Goal: Find contact information: Find contact information

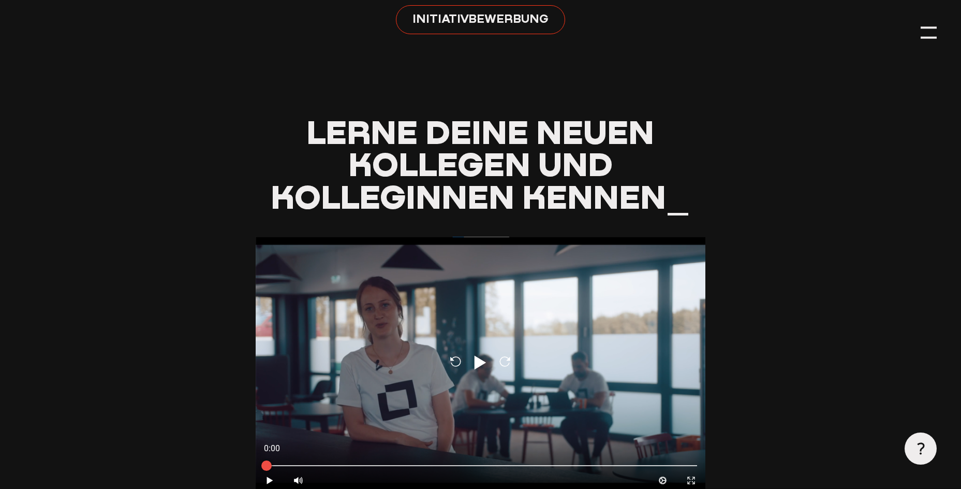
scroll to position [983, 0]
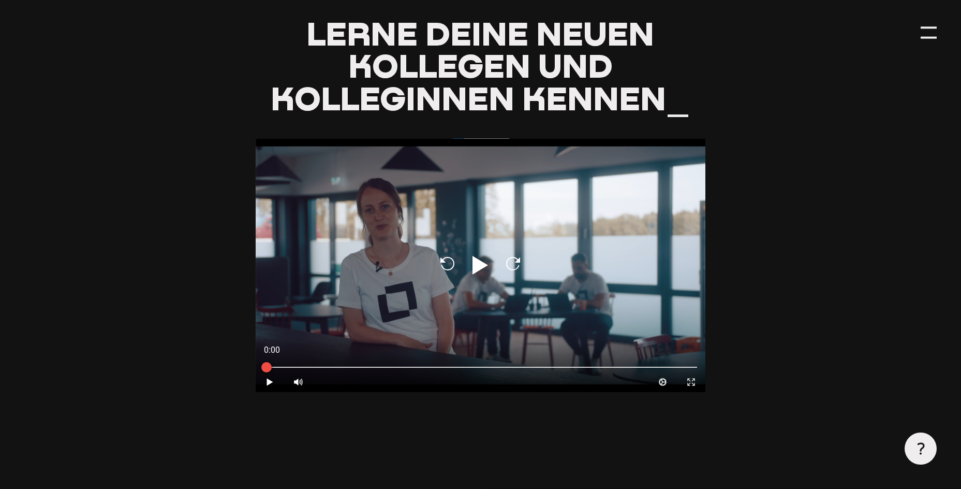
click at [479, 262] on icon "Play" at bounding box center [480, 265] width 25 height 25
type input "0.8"
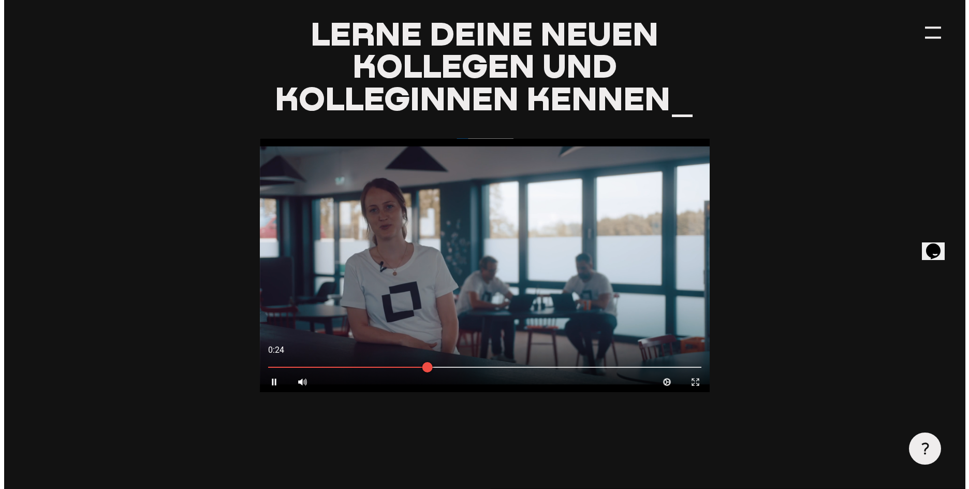
scroll to position [0, 0]
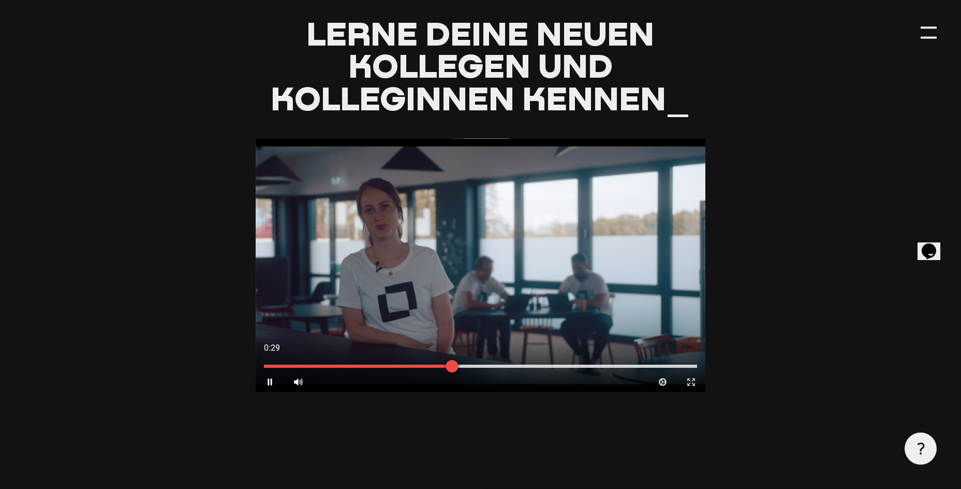
click at [571, 367] on div at bounding box center [481, 365] width 434 height 3
click at [639, 365] on div at bounding box center [481, 365] width 450 height 11
click at [680, 368] on div at bounding box center [481, 365] width 434 height 3
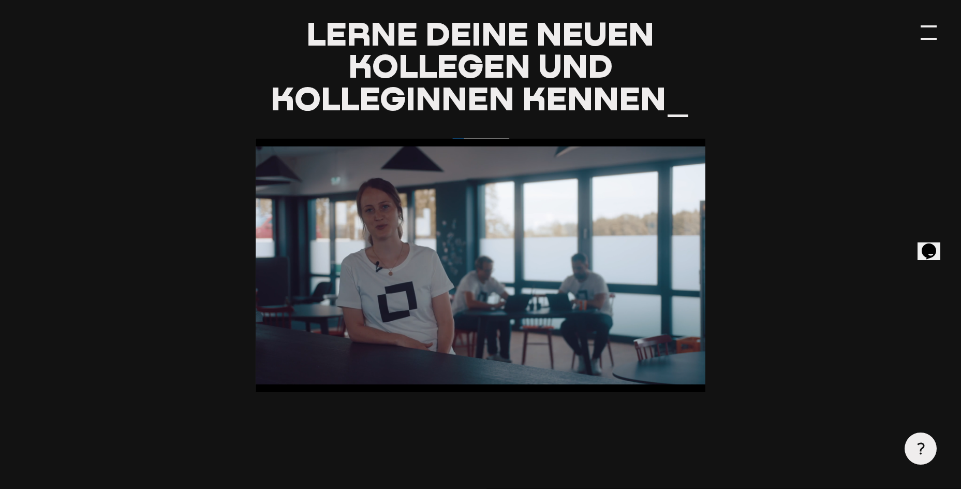
click at [932, 29] on div at bounding box center [929, 32] width 16 height 16
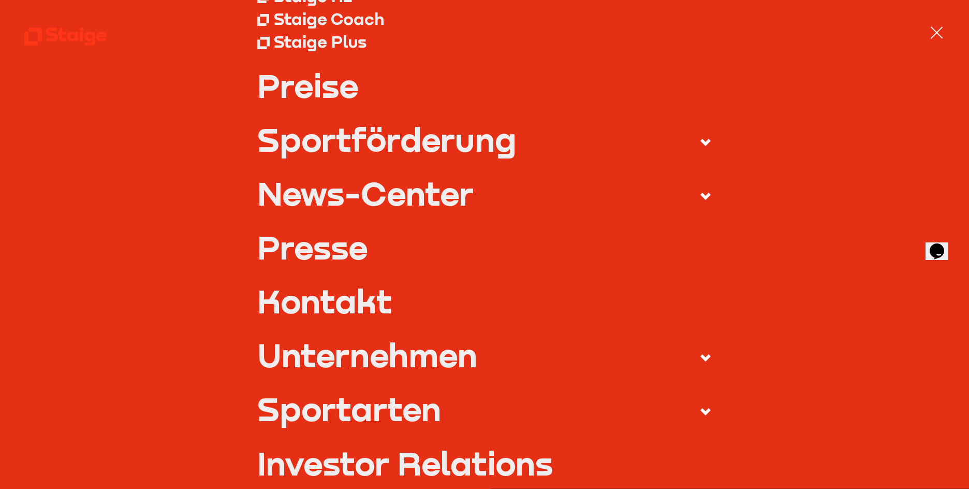
scroll to position [259, 0]
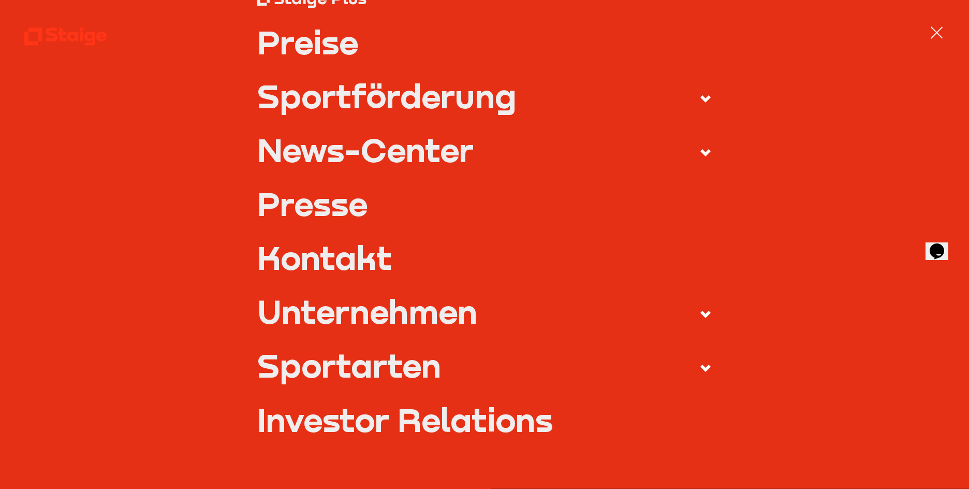
click at [326, 256] on link "Kontakt" at bounding box center [484, 257] width 454 height 33
click at [349, 261] on link "Kontakt" at bounding box center [484, 257] width 454 height 33
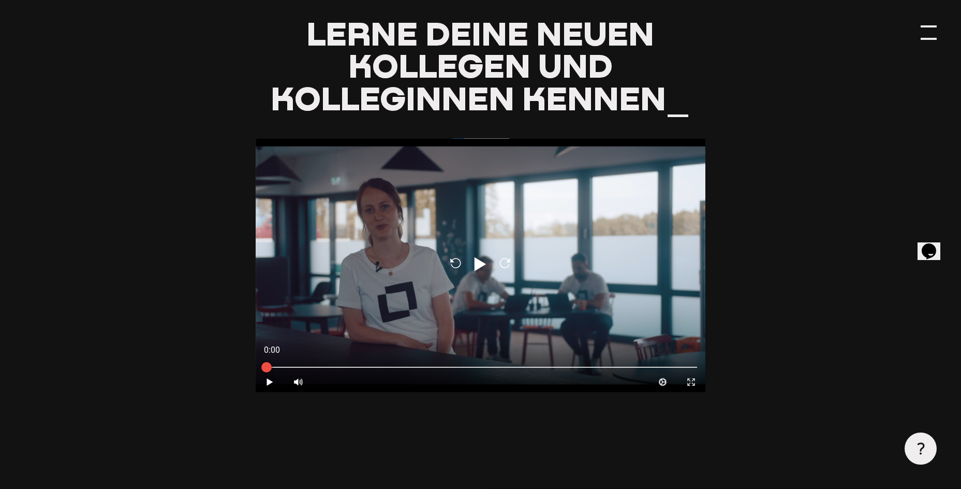
click at [931, 27] on div at bounding box center [929, 32] width 16 height 16
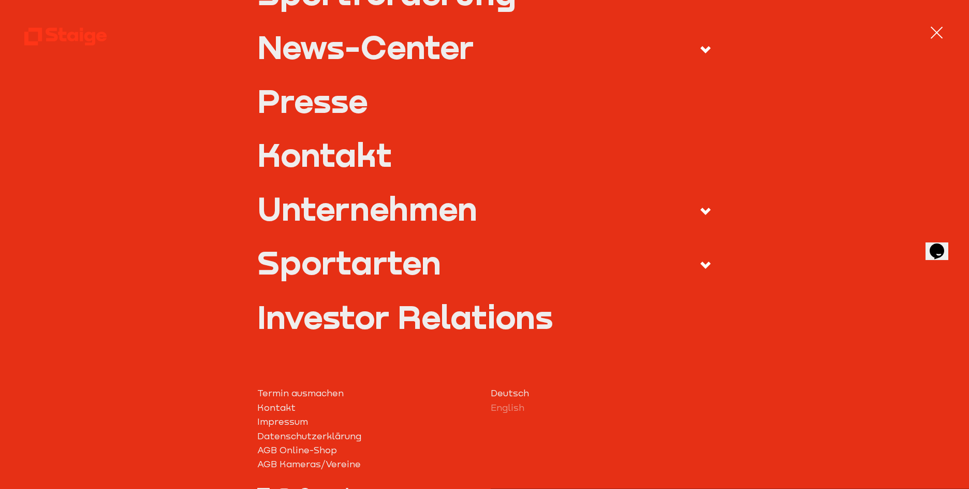
scroll to position [362, 0]
click at [699, 207] on icon at bounding box center [705, 210] width 12 height 12
click at [0, 0] on input "Unternehmen" at bounding box center [0, 0] width 0 height 0
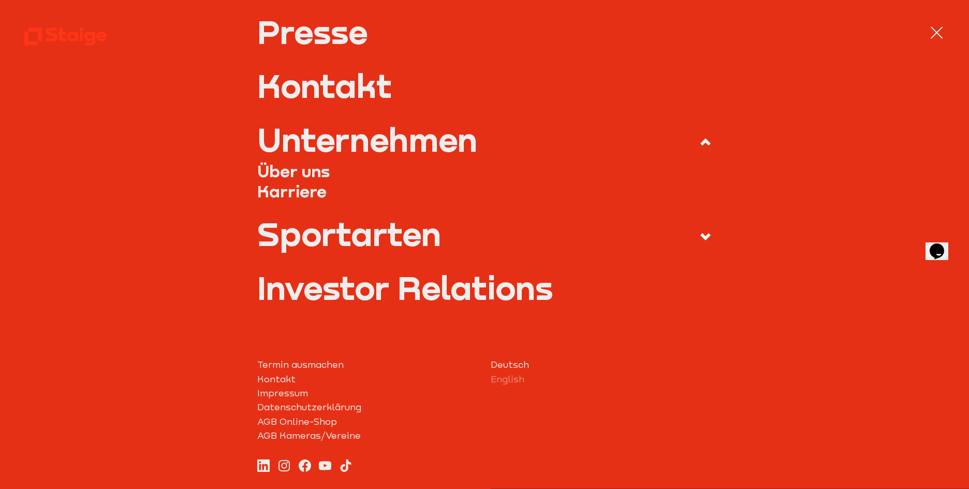
scroll to position [294, 0]
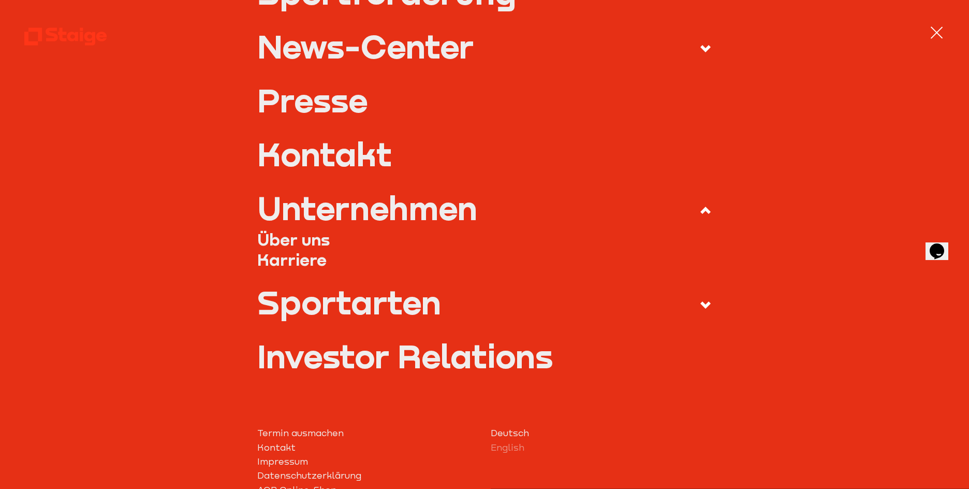
click at [268, 240] on link "Über uns" at bounding box center [484, 239] width 454 height 20
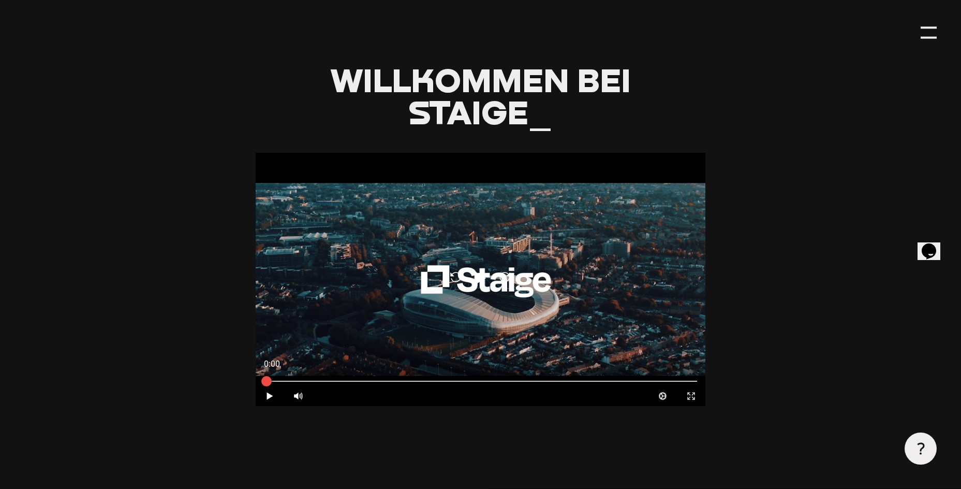
scroll to position [466, 0]
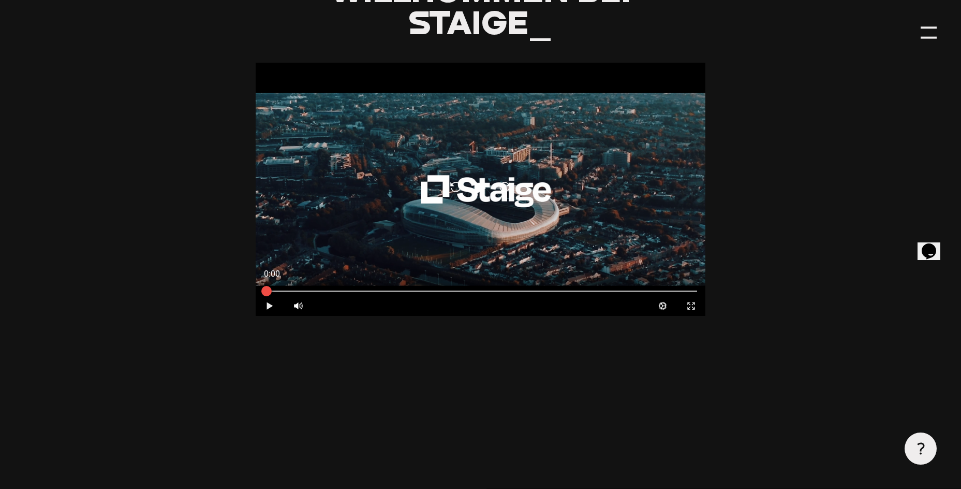
click at [270, 302] on icon at bounding box center [270, 305] width 6 height 7
type input "0.8"
